Goal: Feedback & Contribution: Submit feedback/report problem

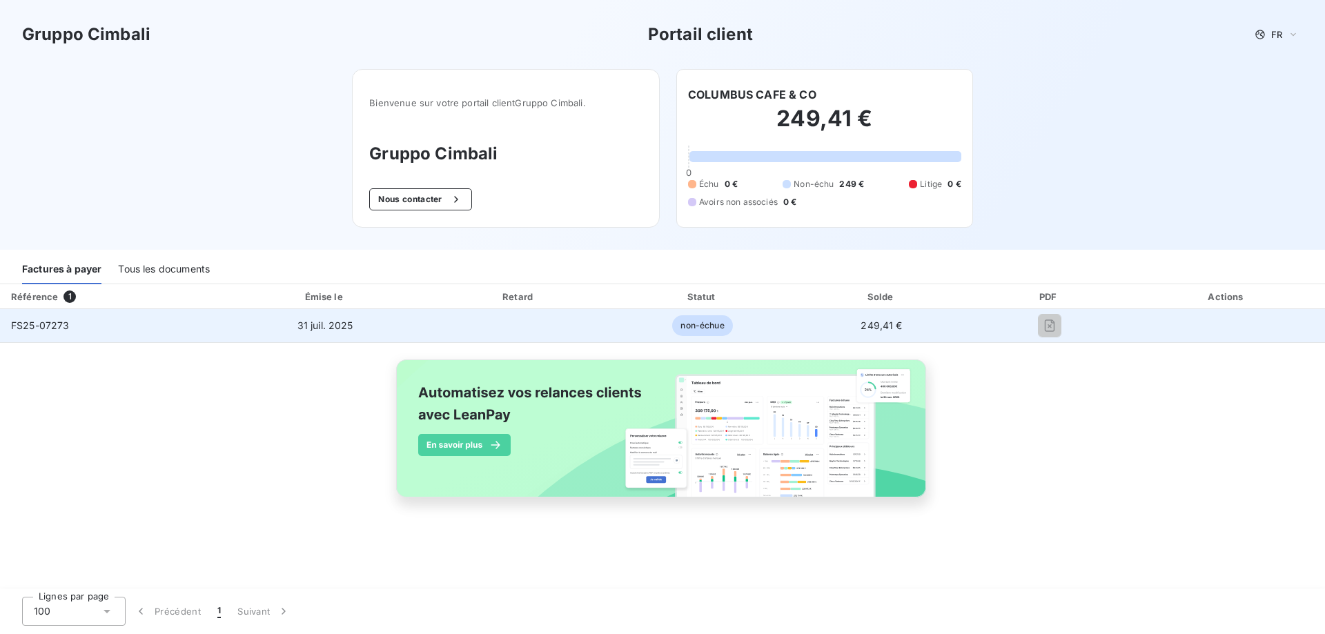
click at [710, 333] on span "non-échue" at bounding box center [702, 325] width 60 height 21
click at [874, 329] on span "249,41 €" at bounding box center [881, 326] width 41 height 12
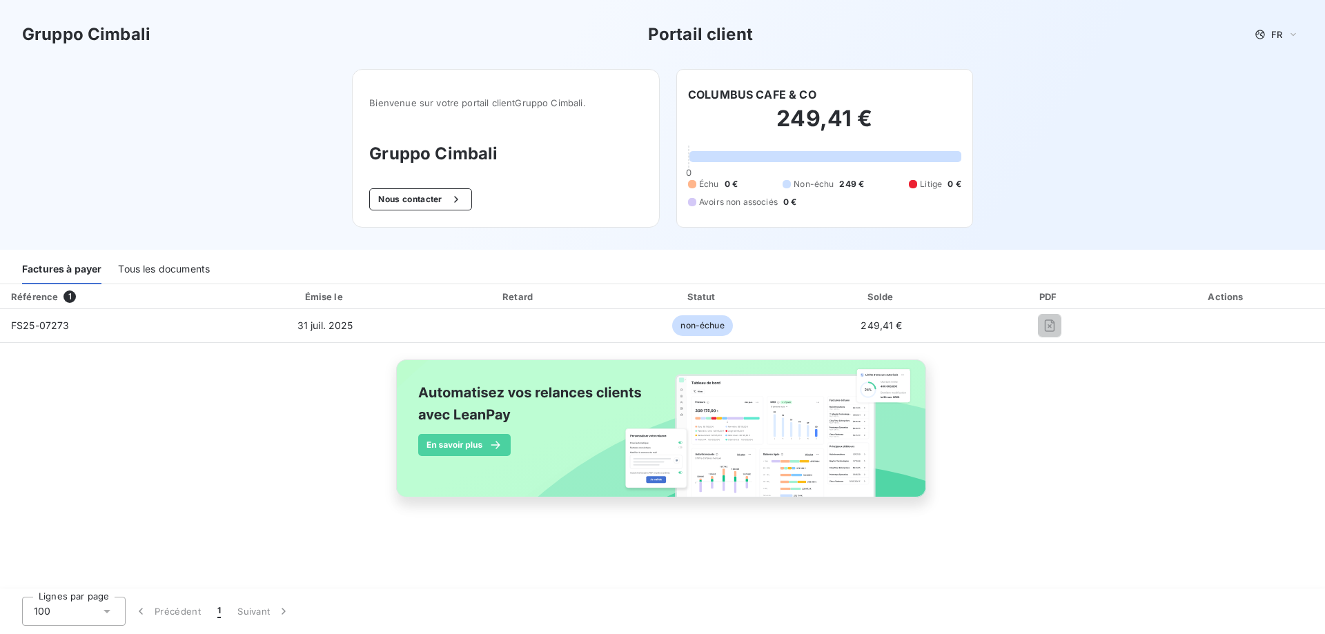
click at [1228, 299] on div "Actions" at bounding box center [1227, 297] width 190 height 14
click at [801, 110] on h2 "249,41 €" at bounding box center [824, 125] width 273 height 41
click at [783, 144] on h2 "249,41 €" at bounding box center [824, 125] width 273 height 41
click at [465, 121] on div "Bienvenue sur votre portail client Gruppo Cimbali . Gruppo Cimbali Nous contact…" at bounding box center [506, 148] width 308 height 159
click at [397, 199] on button "Nous contacter" at bounding box center [420, 199] width 102 height 22
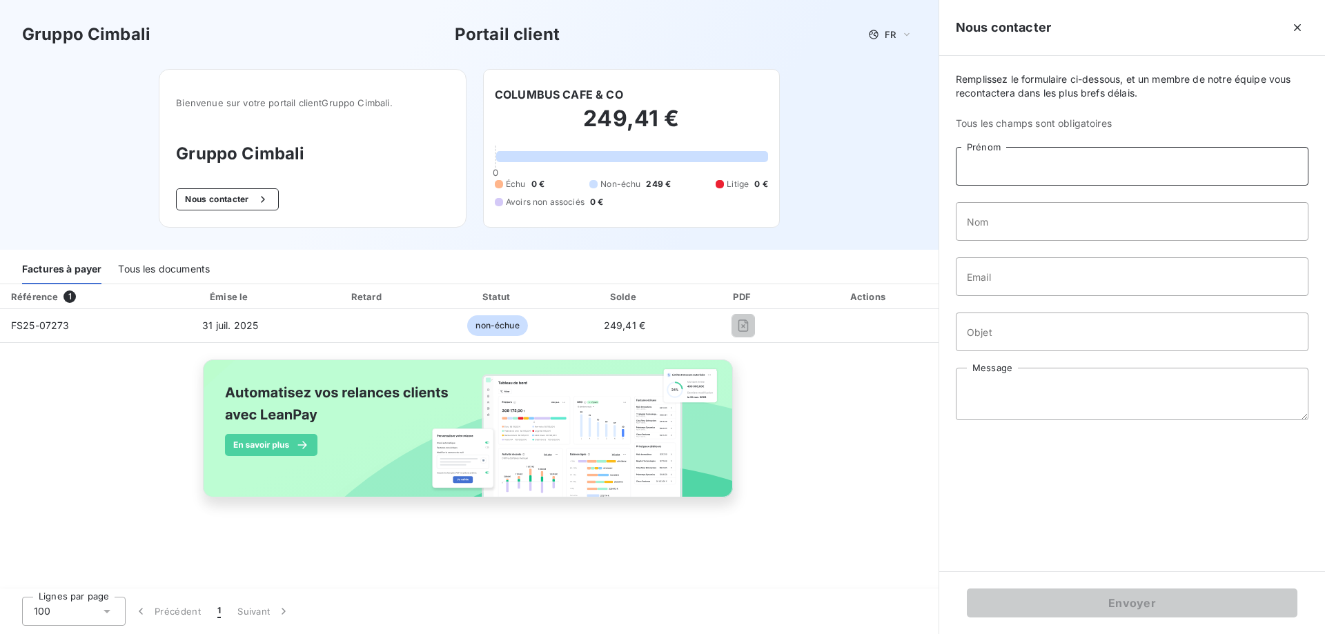
click at [976, 170] on input "Prénom" at bounding box center [1132, 166] width 353 height 39
type input "Nolwenn"
type input "Legendre"
drag, startPoint x: 1135, startPoint y: 276, endPoint x: 926, endPoint y: 276, distance: 209.1
click at [926, 276] on div "Gruppo Cimbali Portail client FR Bienvenue sur votre portail client Gruppo Cimb…" at bounding box center [662, 317] width 1325 height 634
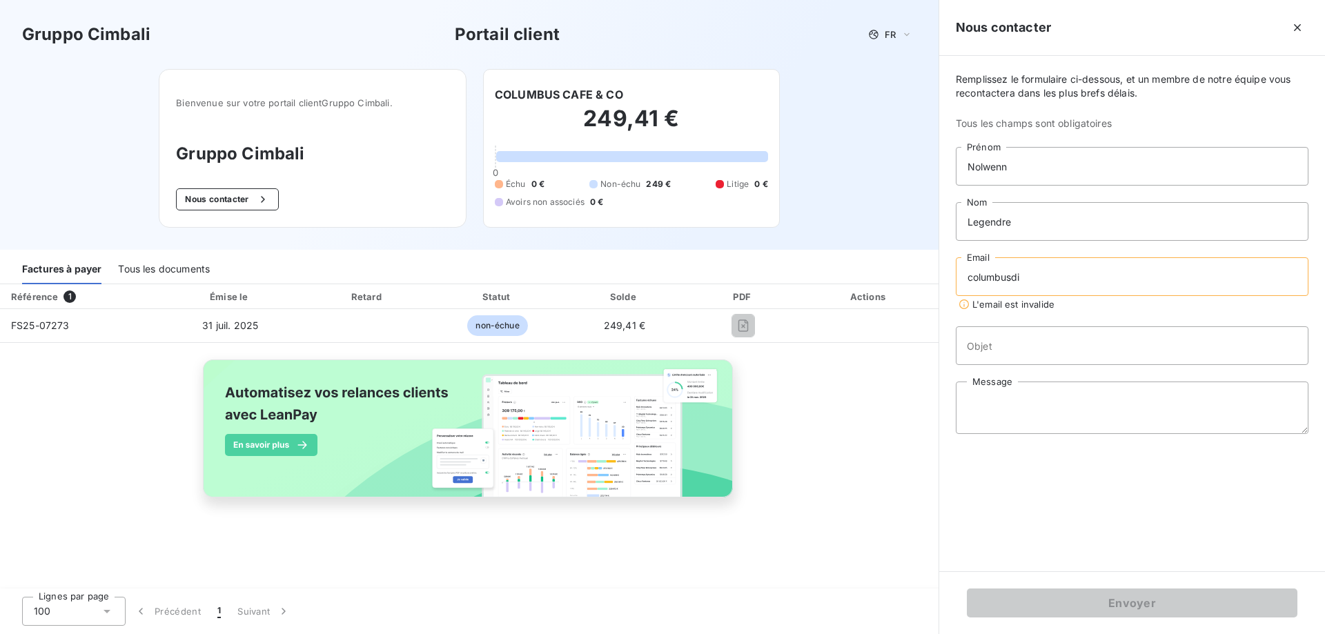
type input "[EMAIL_ADDRESS][DOMAIN_NAME]"
click at [1069, 340] on input "Objet" at bounding box center [1132, 332] width 353 height 39
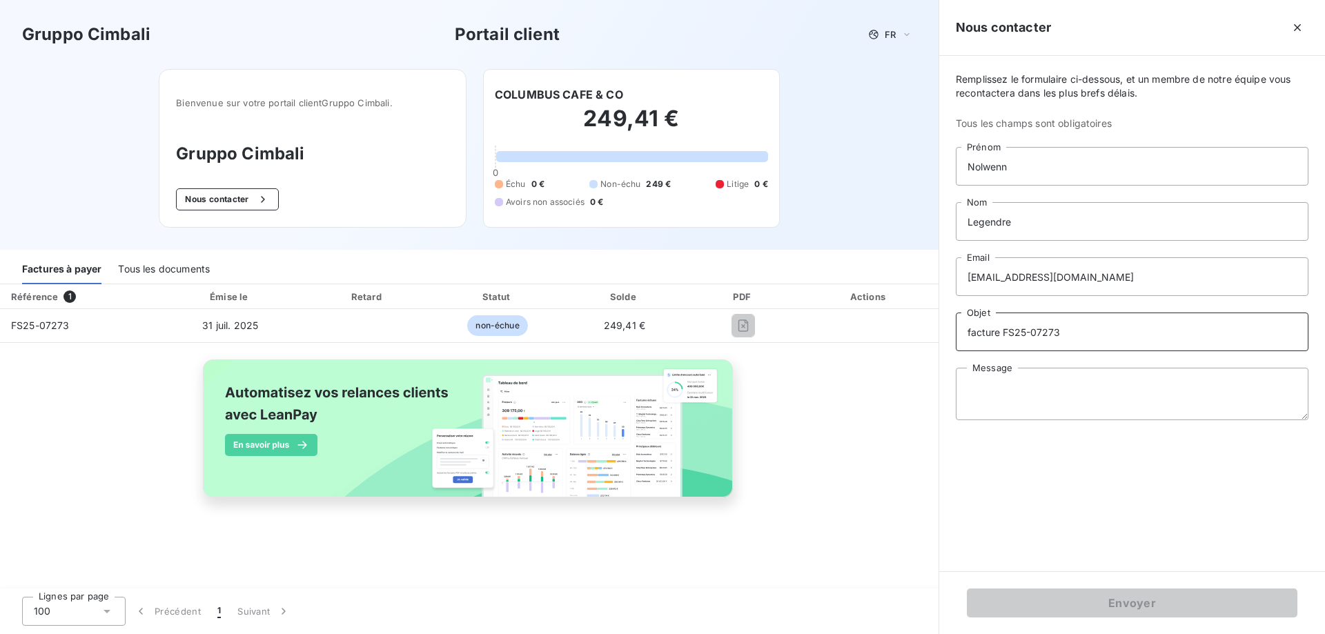
type input "facture FS25-07273"
click at [1090, 368] on textarea "Message" at bounding box center [1132, 394] width 353 height 52
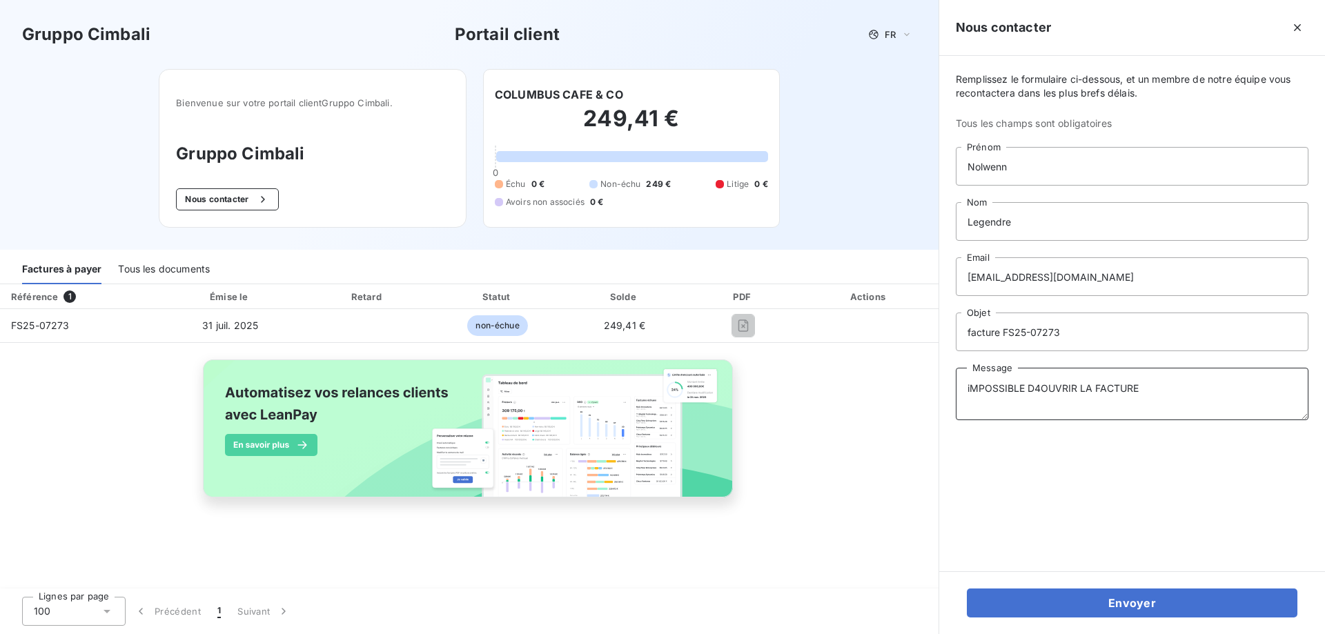
click at [1041, 385] on textarea "iMPOSSIBLE D4OUVRIR LA FACTURE" at bounding box center [1132, 394] width 353 height 52
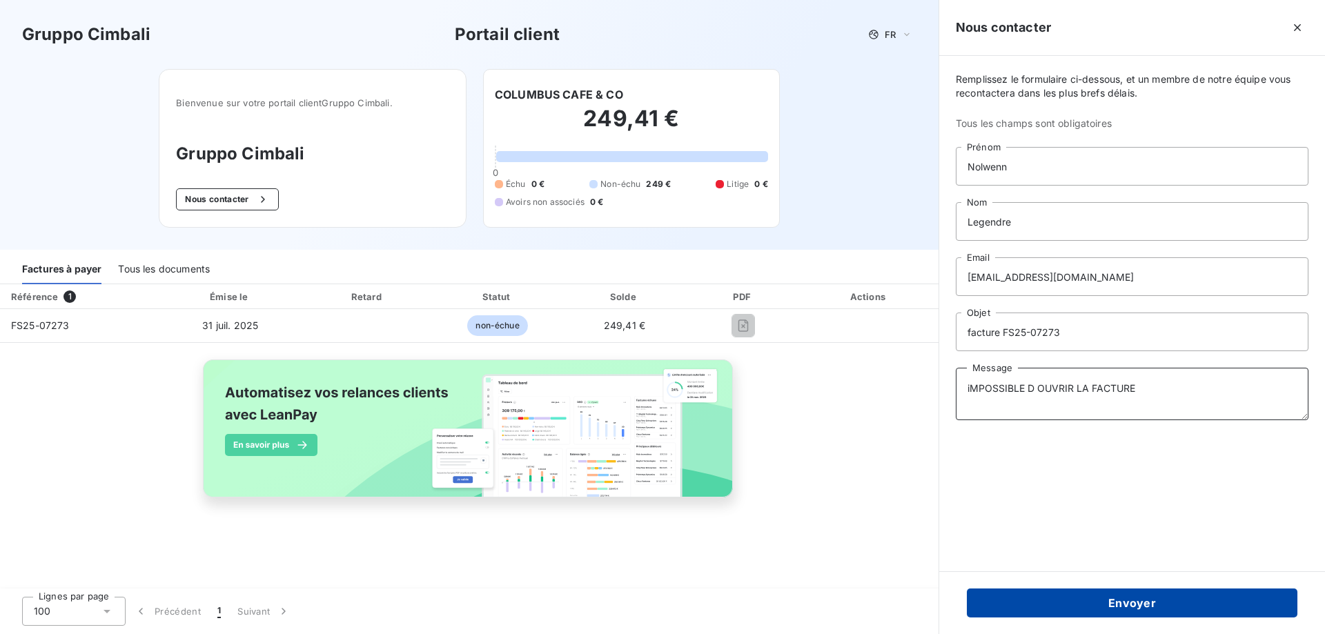
type textarea "iMPOSSIBLE D OUVRIR LA FACTURE"
click at [1128, 611] on button "Envoyer" at bounding box center [1132, 603] width 331 height 29
